Goal: Check status: Check status

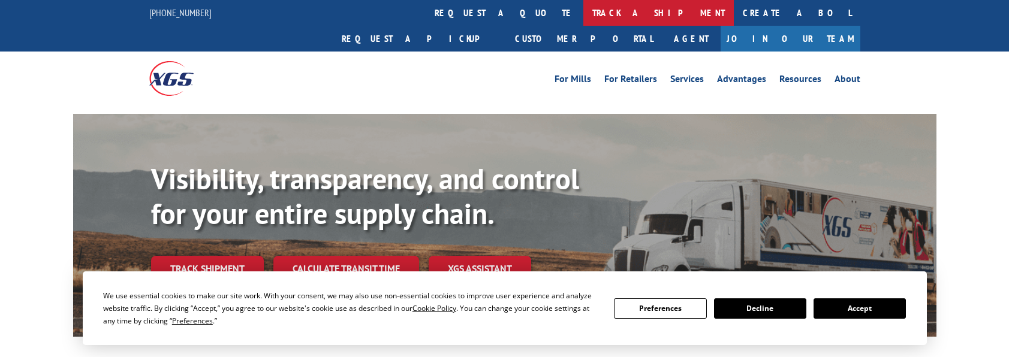
click at [583, 13] on link "track a shipment" at bounding box center [658, 13] width 150 height 26
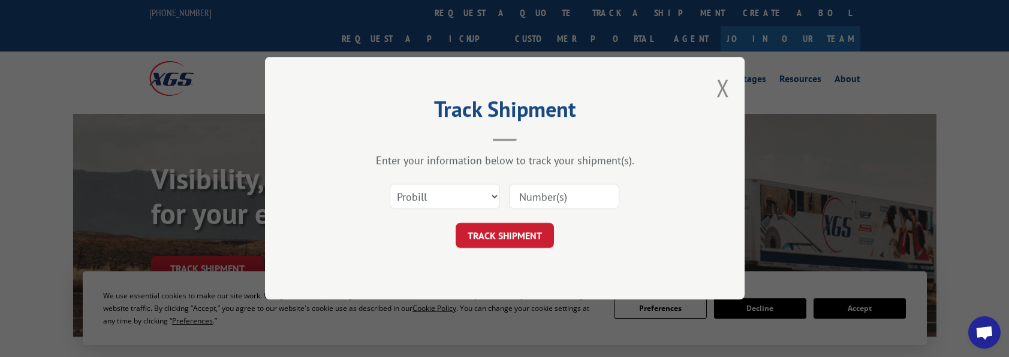
click at [536, 199] on input at bounding box center [564, 197] width 110 height 25
type input "17480521"
click button "TRACK SHIPMENT" at bounding box center [505, 236] width 98 height 25
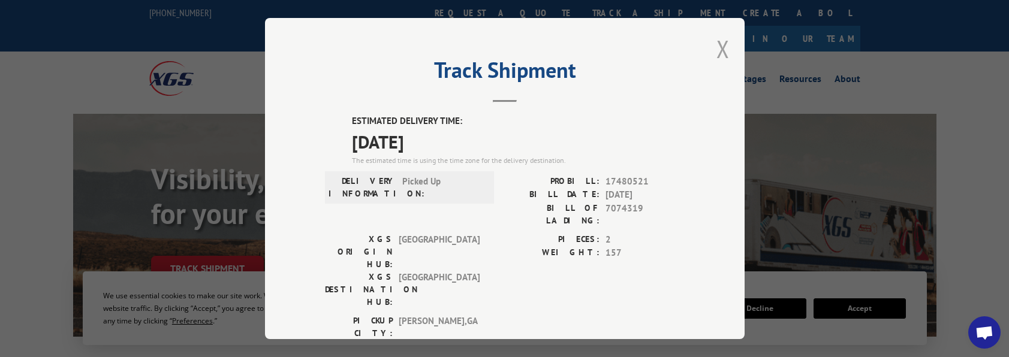
click at [724, 49] on button "Close modal" at bounding box center [722, 49] width 13 height 32
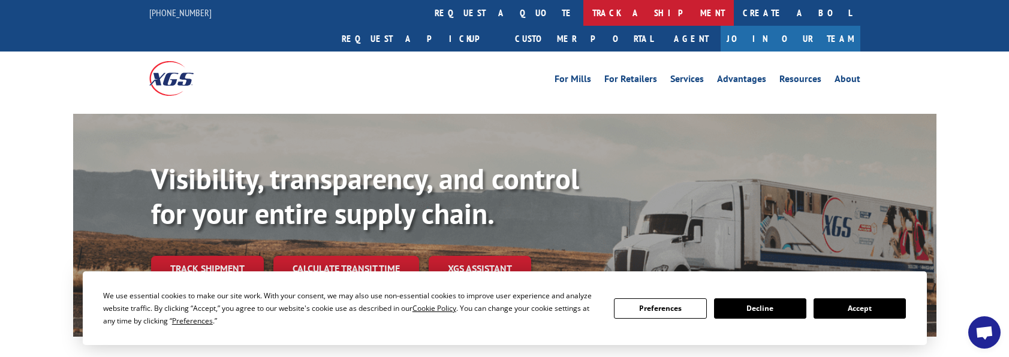
click at [583, 13] on link "track a shipment" at bounding box center [658, 13] width 150 height 26
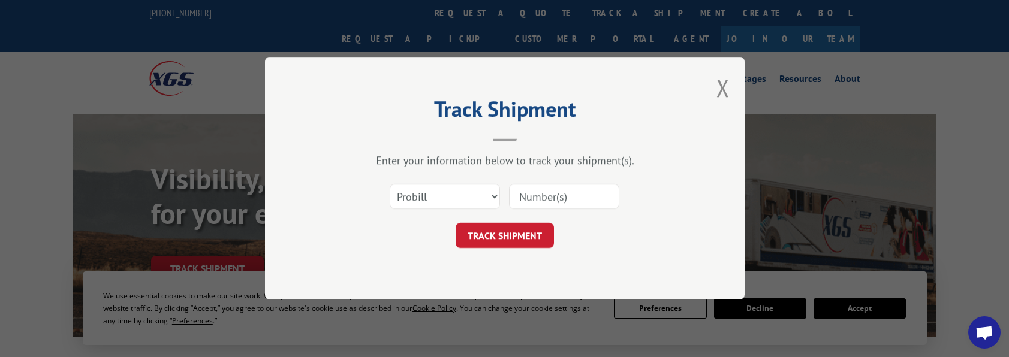
click at [536, 197] on input at bounding box center [564, 197] width 110 height 25
paste input "17638975"
type input "17638975"
click at [496, 244] on button "TRACK SHIPMENT" at bounding box center [505, 236] width 98 height 25
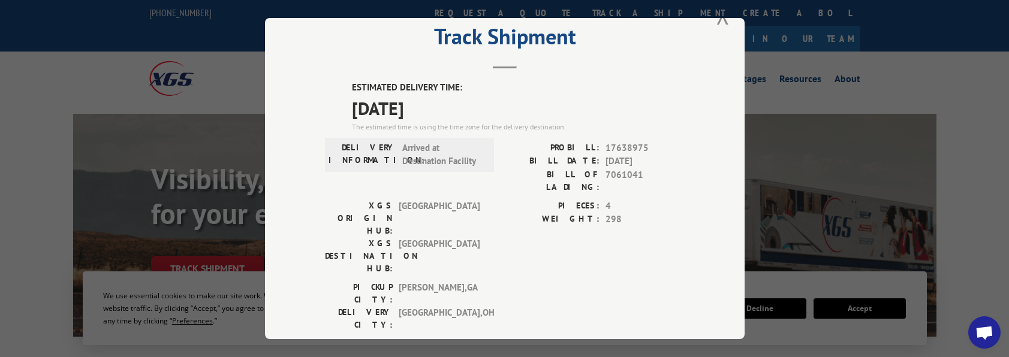
scroll to position [60, 0]
